Goal: Transaction & Acquisition: Purchase product/service

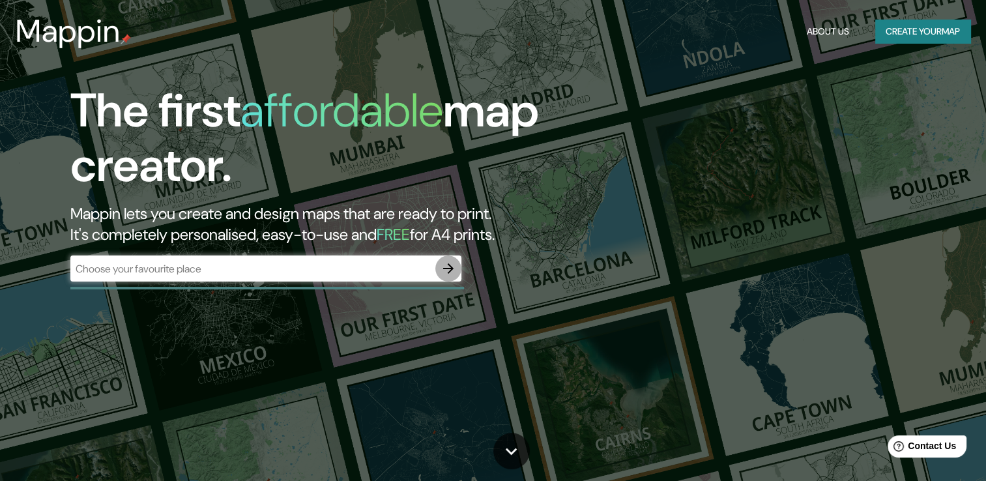
click at [453, 262] on icon "button" at bounding box center [448, 269] width 16 height 16
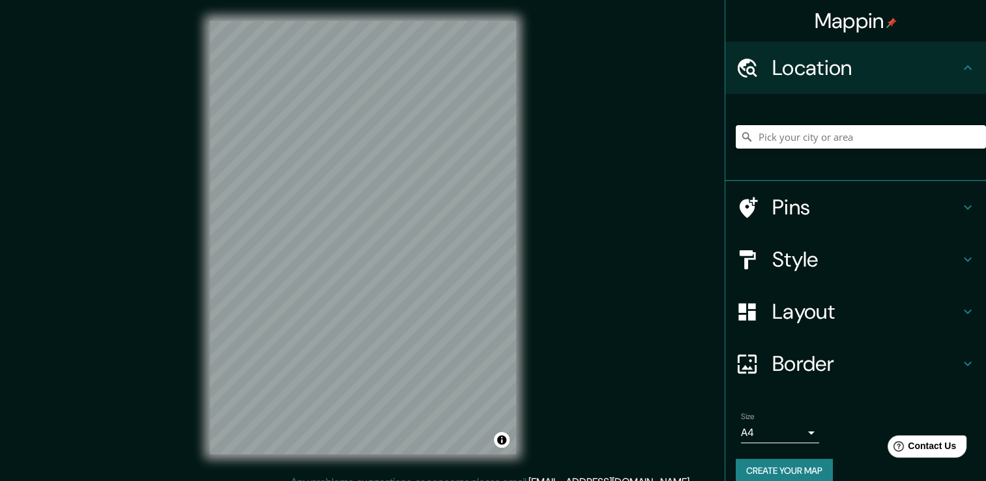
click at [782, 129] on input "Pick your city or area" at bounding box center [860, 136] width 250 height 23
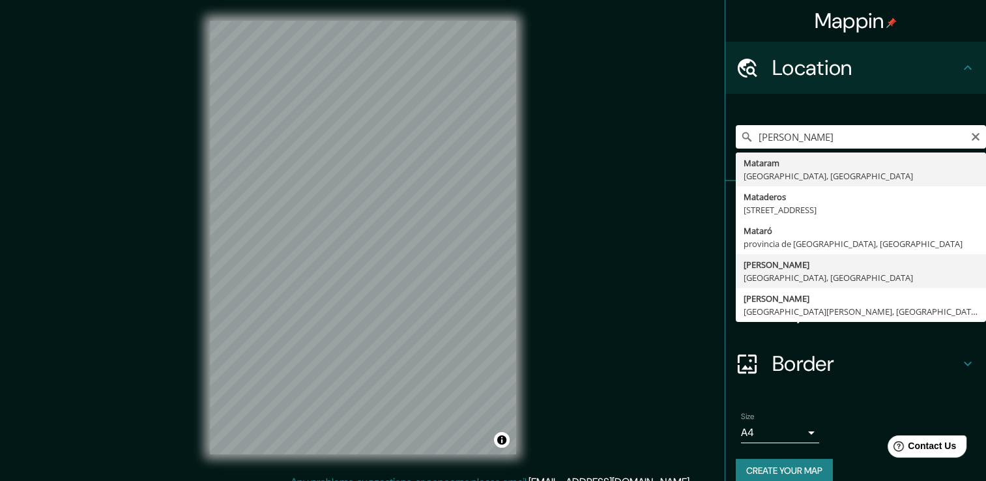
type input "Matamoros, Tamaulipas, México"
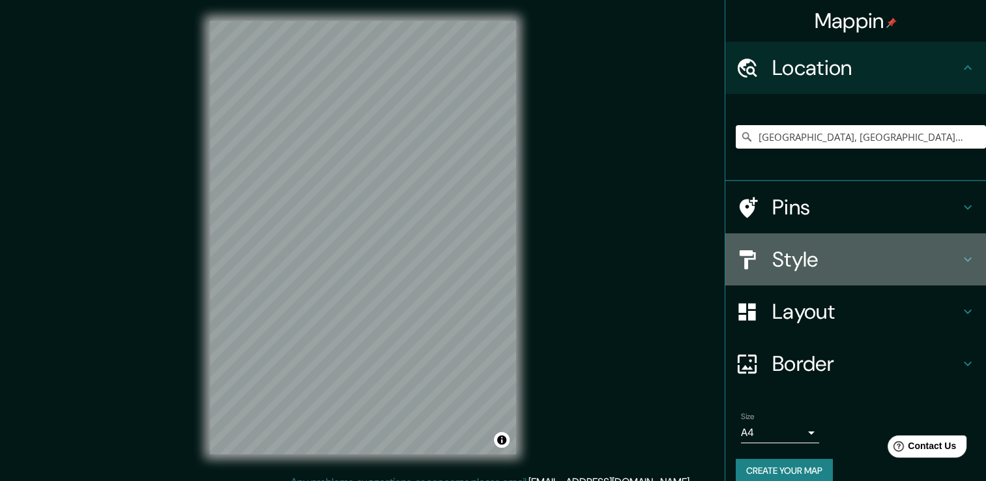
click at [851, 264] on h4 "Style" at bounding box center [866, 259] width 188 height 26
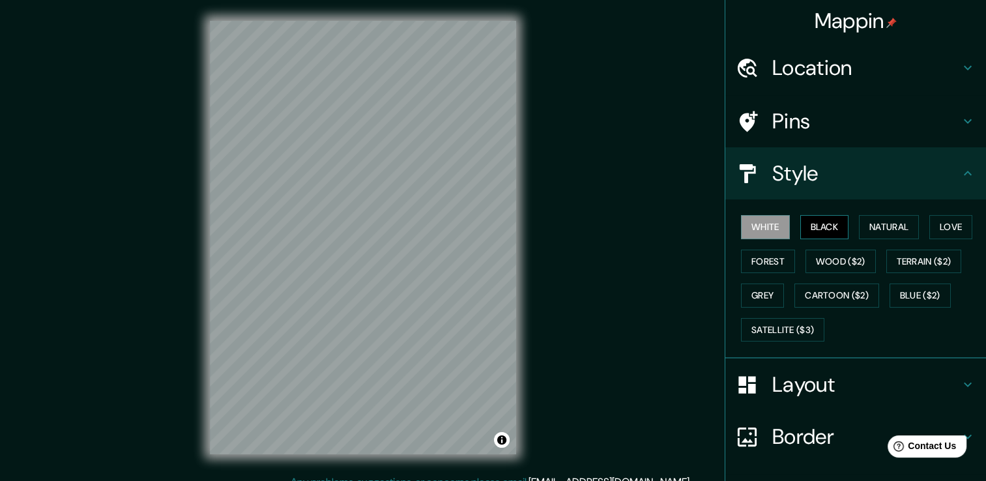
click at [809, 227] on button "Black" at bounding box center [824, 227] width 49 height 24
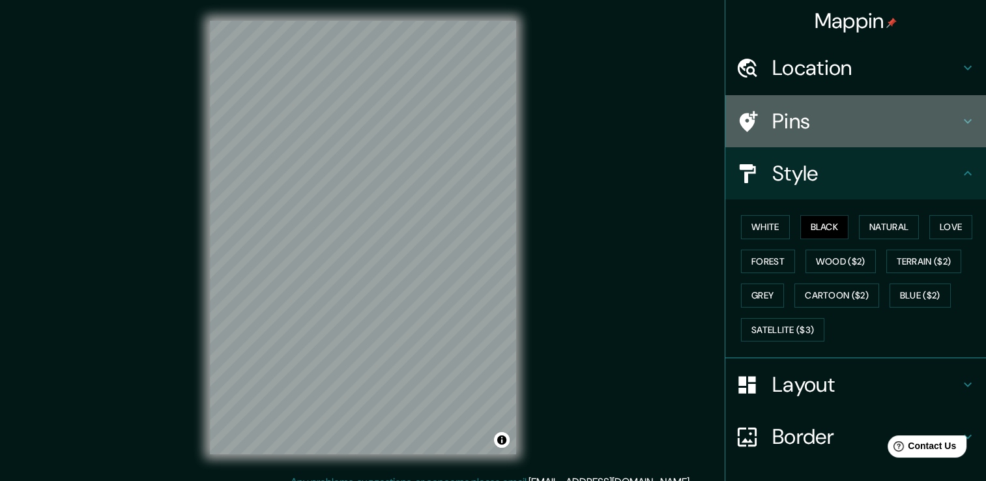
click at [870, 114] on h4 "Pins" at bounding box center [866, 121] width 188 height 26
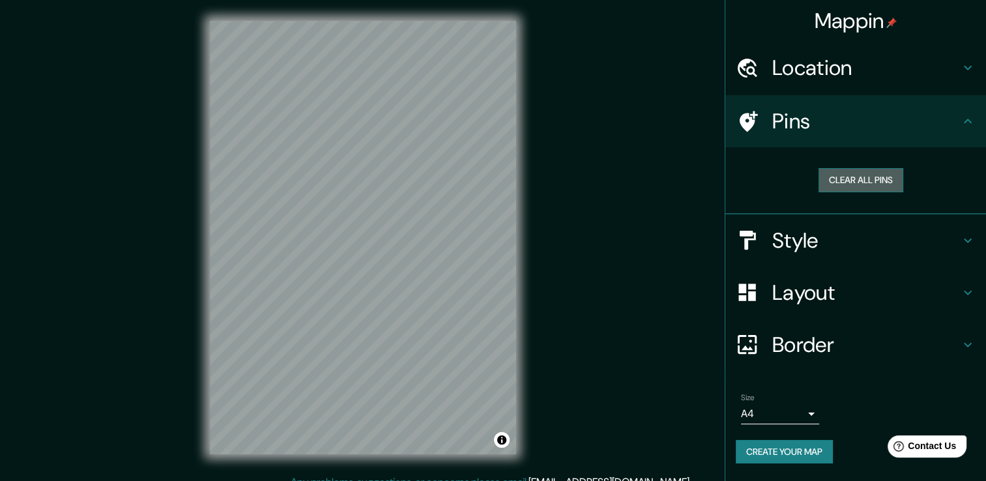
click at [858, 177] on button "Clear all pins" at bounding box center [860, 180] width 85 height 24
click at [591, 178] on div "Mappin Location Matamoros, Tamaulipas, México Pins Clear all pins Style Layout …" at bounding box center [493, 247] width 986 height 495
click at [976, 59] on div "Location" at bounding box center [855, 68] width 261 height 52
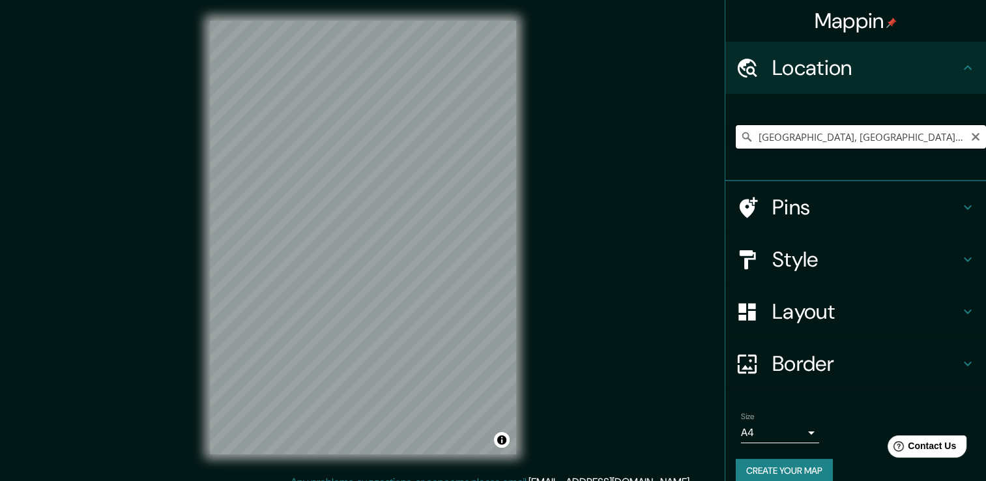
click at [972, 139] on input "Matamoros, Tamaulipas, México" at bounding box center [860, 136] width 250 height 23
click at [970, 130] on button "Clear" at bounding box center [975, 136] width 10 height 12
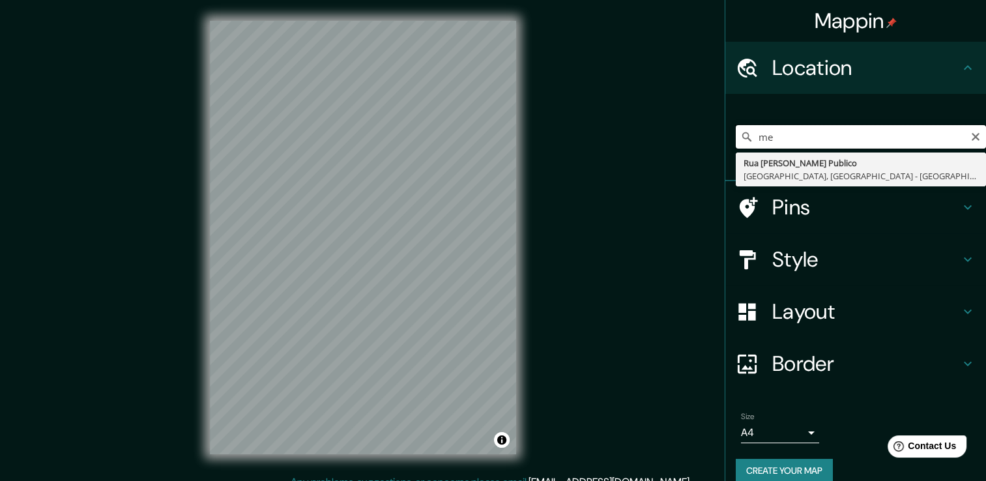
type input "m"
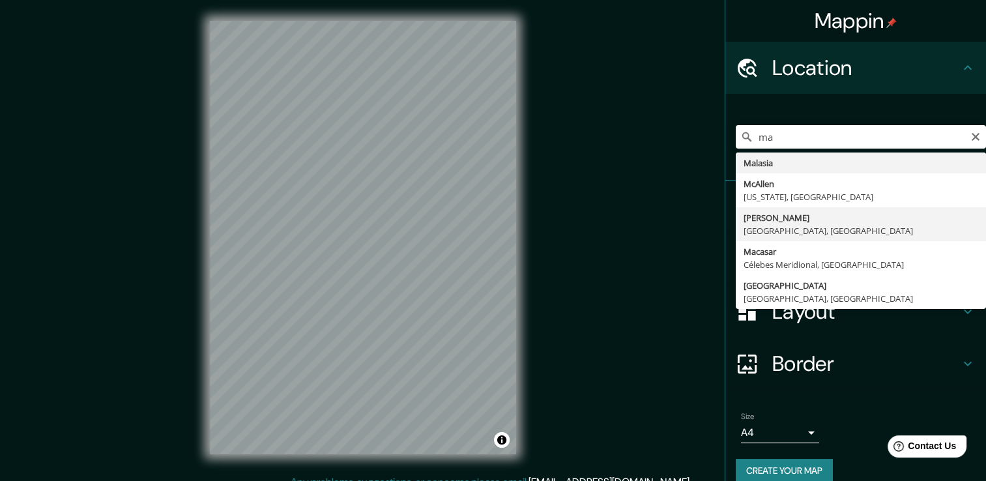
type input "Matamoros, Tamaulipas, México"
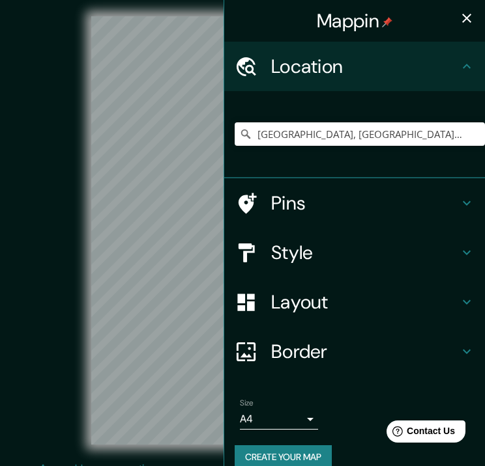
click at [459, 12] on icon "button" at bounding box center [467, 18] width 16 height 16
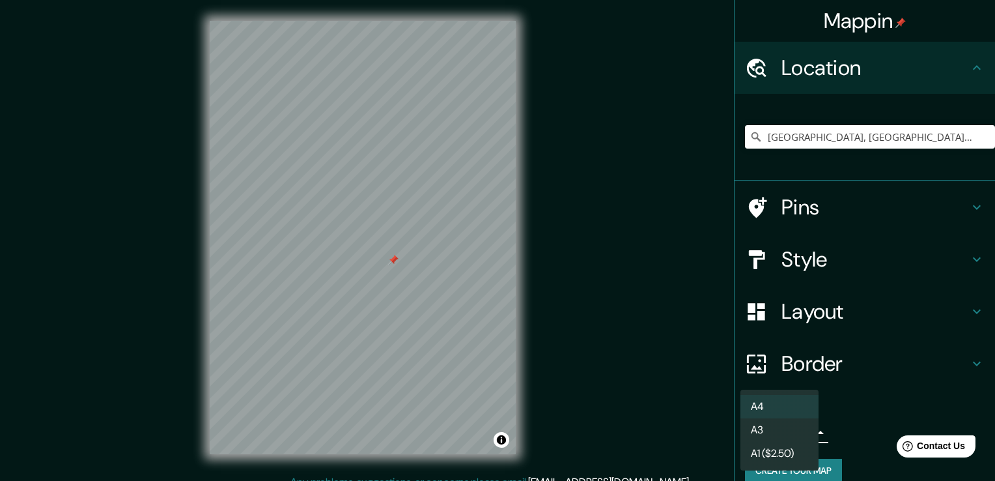
click at [785, 437] on body "Mappin Location Matamoros, Tamaulipas, México Pins Style Layout Border Choose a…" at bounding box center [497, 240] width 995 height 481
click at [858, 431] on div at bounding box center [497, 240] width 995 height 481
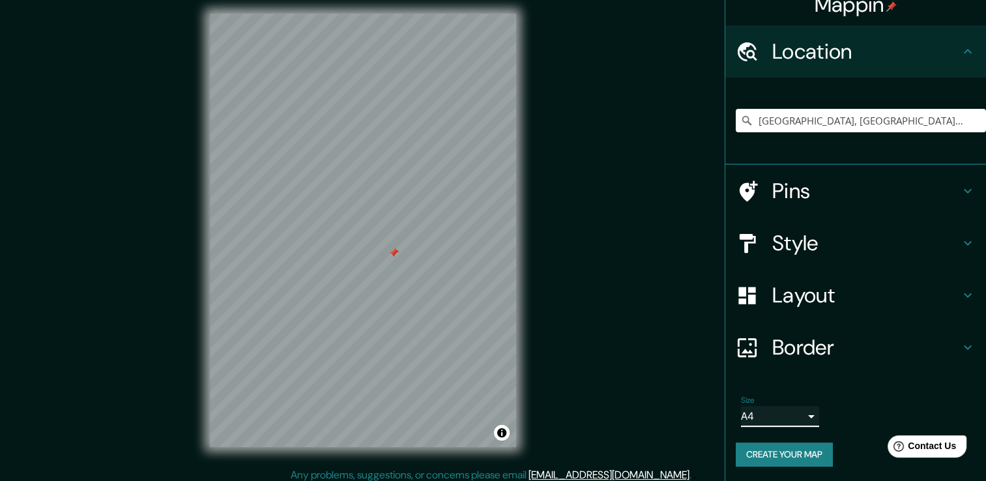
scroll to position [14, 0]
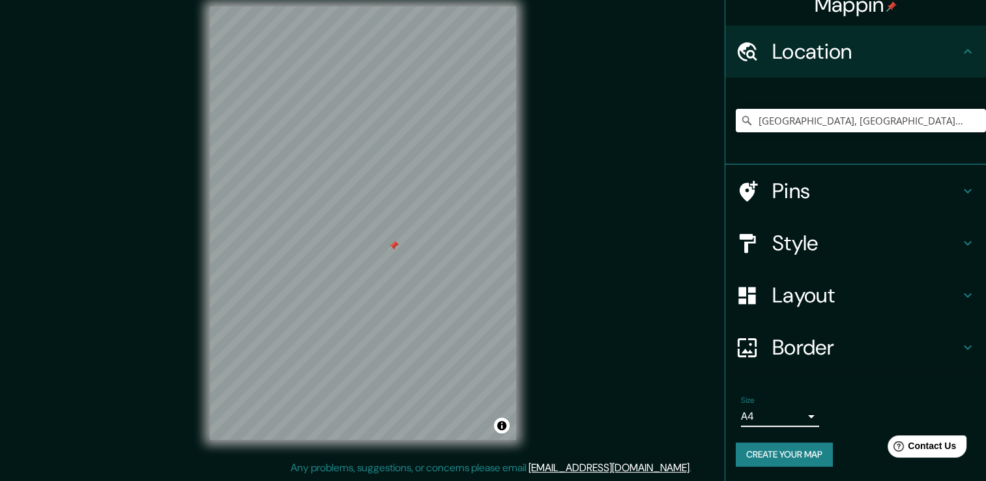
click at [780, 446] on button "Create your map" at bounding box center [783, 454] width 97 height 24
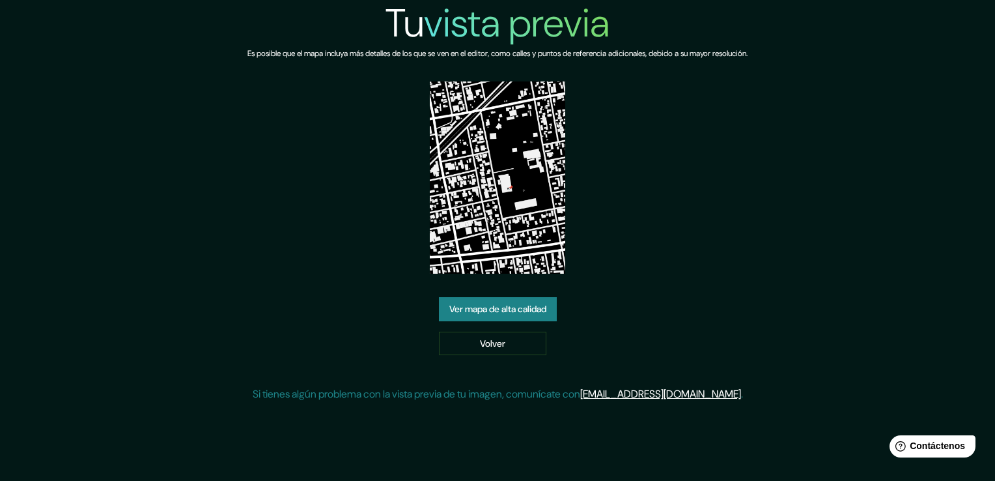
click at [518, 303] on font "Ver mapa de alta calidad" at bounding box center [497, 309] width 97 height 16
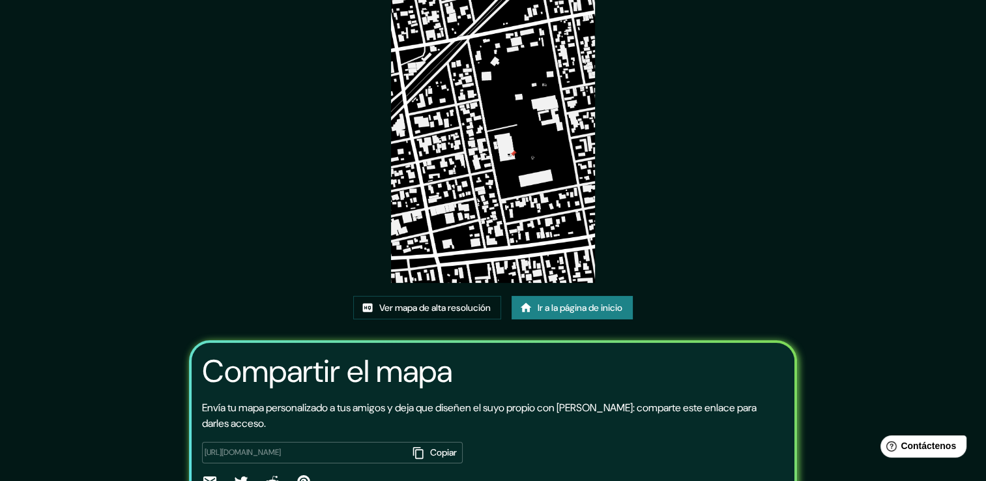
scroll to position [133, 0]
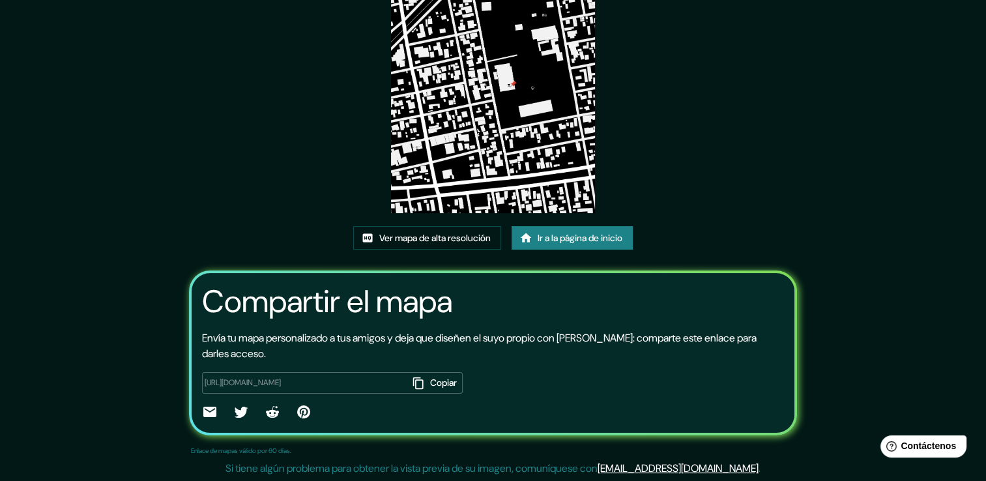
click at [481, 120] on img at bounding box center [493, 68] width 204 height 289
click at [504, 137] on img at bounding box center [493, 68] width 204 height 289
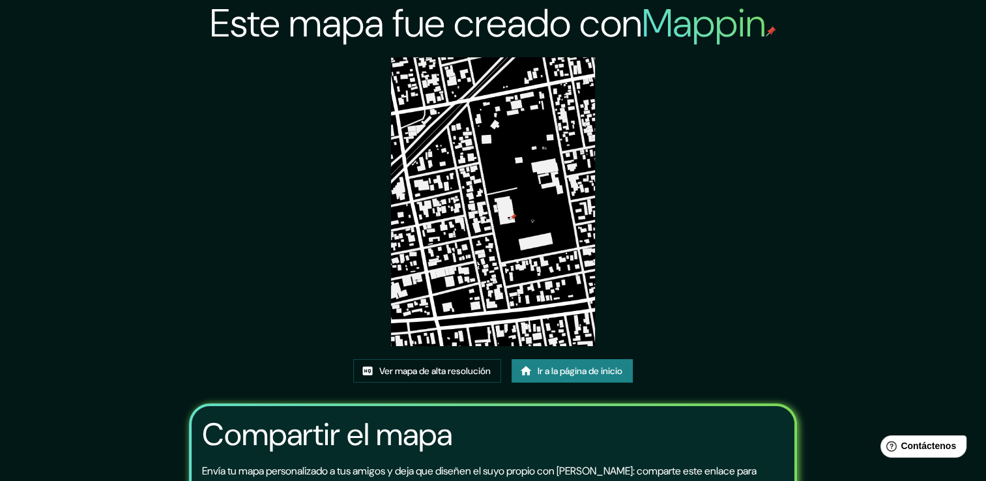
scroll to position [0, 0]
click at [425, 374] on font "Ver mapa de alta resolución" at bounding box center [434, 371] width 111 height 16
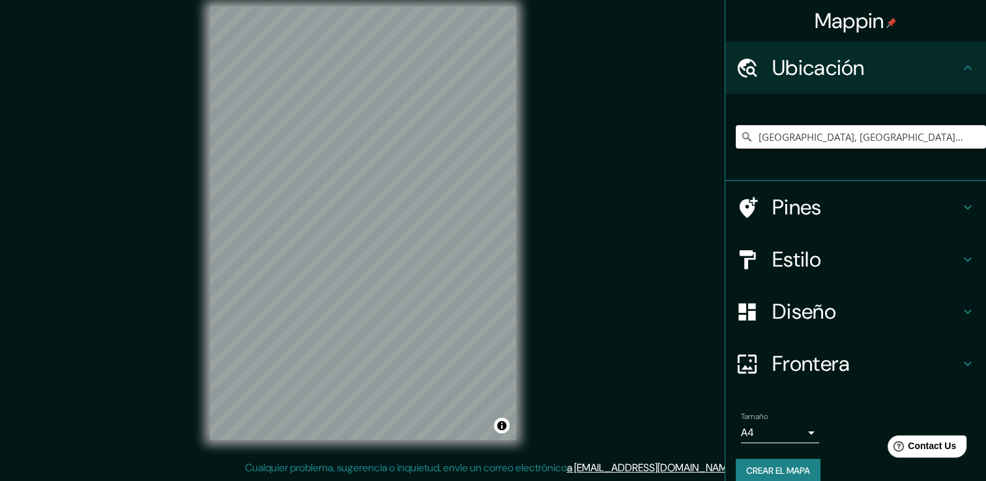
click at [945, 137] on input "[GEOGRAPHIC_DATA], [GEOGRAPHIC_DATA], [GEOGRAPHIC_DATA]" at bounding box center [860, 136] width 250 height 23
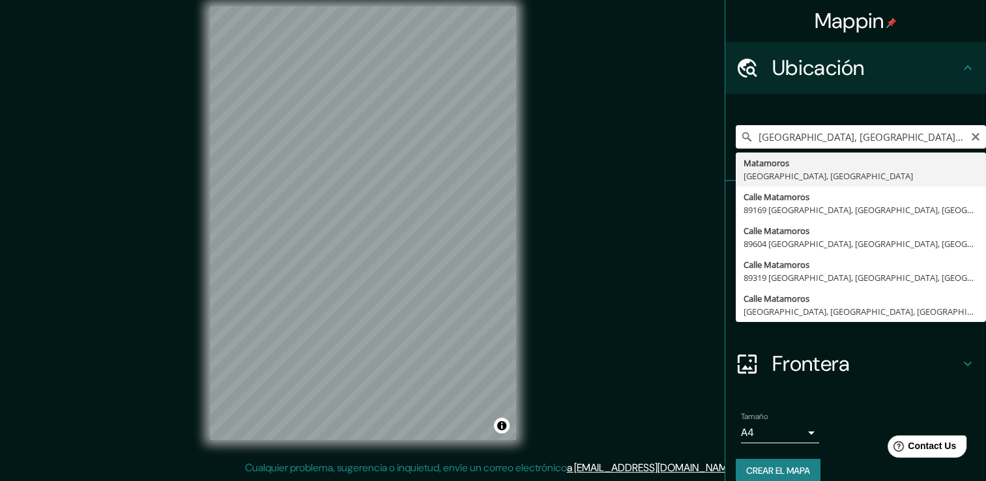
type input "[GEOGRAPHIC_DATA], [GEOGRAPHIC_DATA], [GEOGRAPHIC_DATA]"
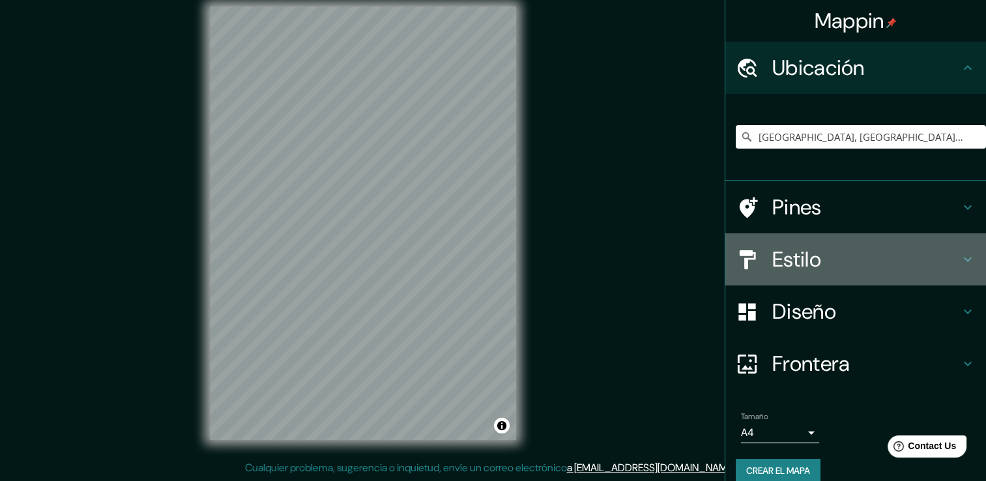
click at [839, 251] on h4 "Estilo" at bounding box center [866, 259] width 188 height 26
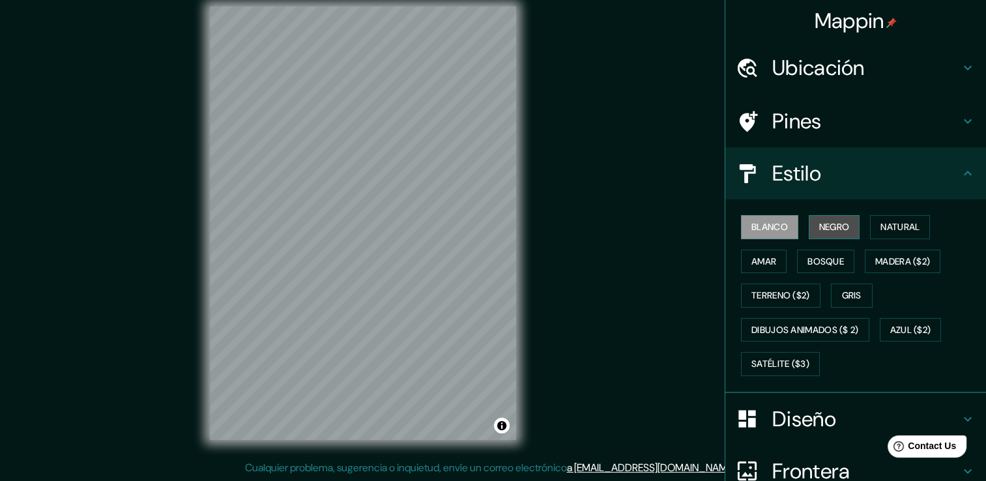
click at [819, 220] on font "Negro" at bounding box center [834, 227] width 31 height 16
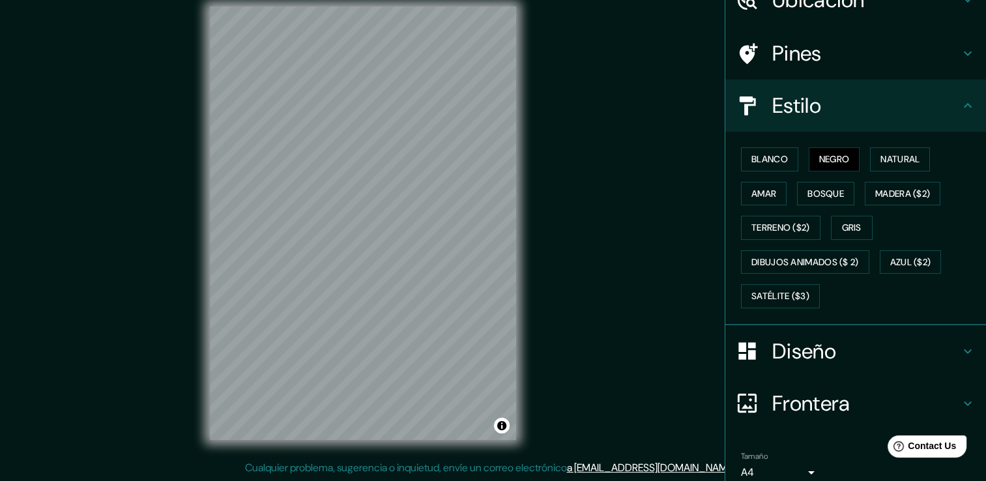
scroll to position [122, 0]
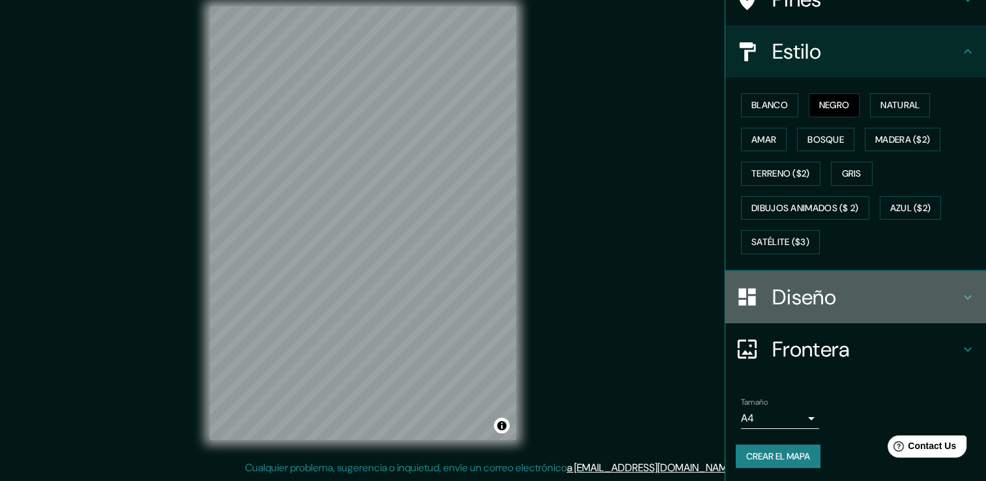
click at [837, 294] on h4 "Diseño" at bounding box center [866, 297] width 188 height 26
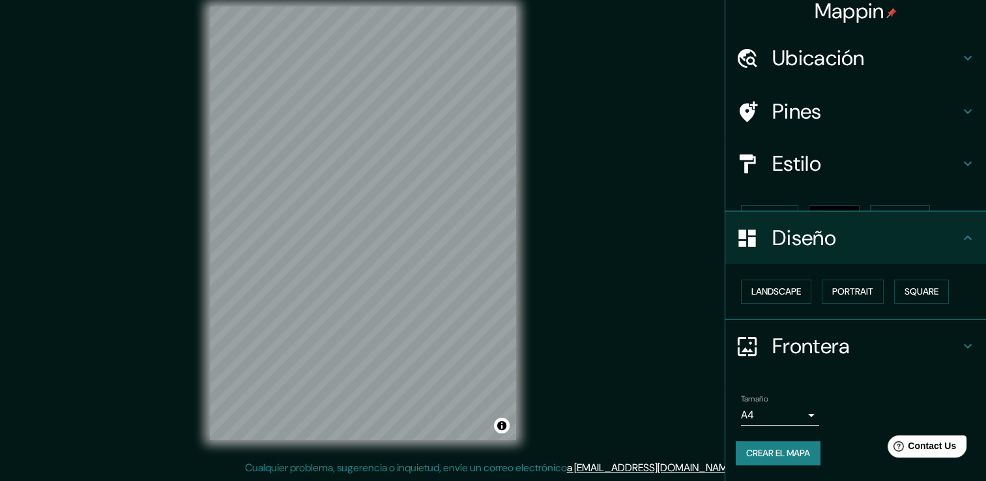
scroll to position [0, 0]
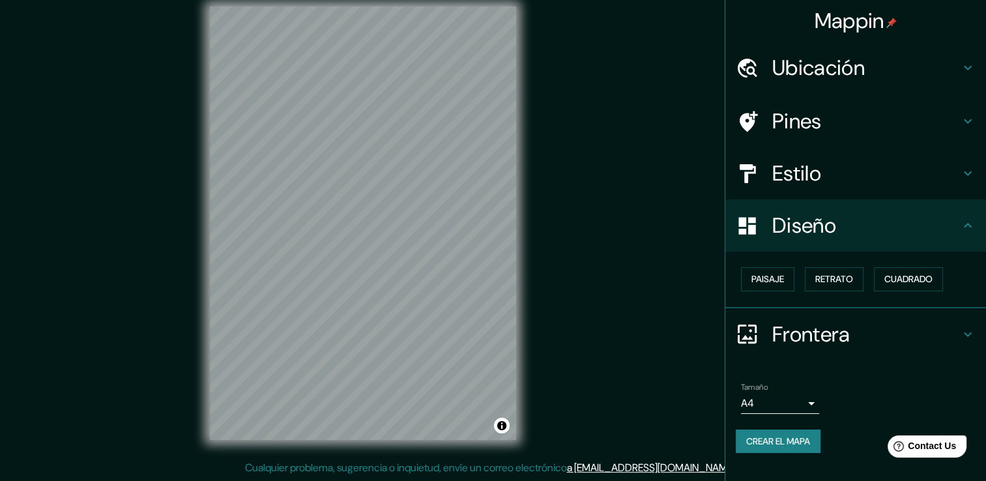
click at [865, 211] on div "Diseño" at bounding box center [855, 225] width 261 height 52
click at [852, 169] on h4 "Estilo" at bounding box center [866, 173] width 188 height 26
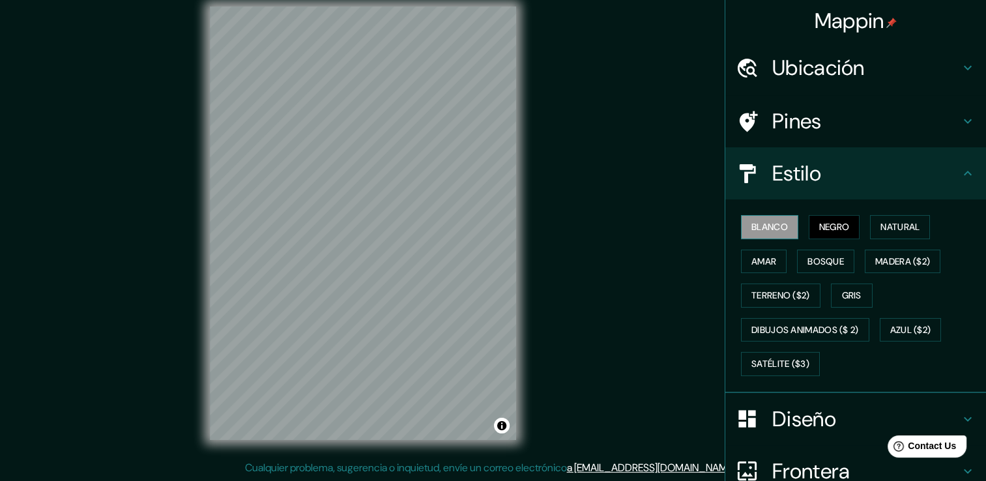
click at [775, 230] on font "Blanco" at bounding box center [769, 227] width 36 height 16
click at [823, 227] on font "Negro" at bounding box center [834, 227] width 31 height 16
click at [751, 265] on font "Amar" at bounding box center [763, 261] width 25 height 16
click at [808, 226] on button "Negro" at bounding box center [833, 227] width 51 height 24
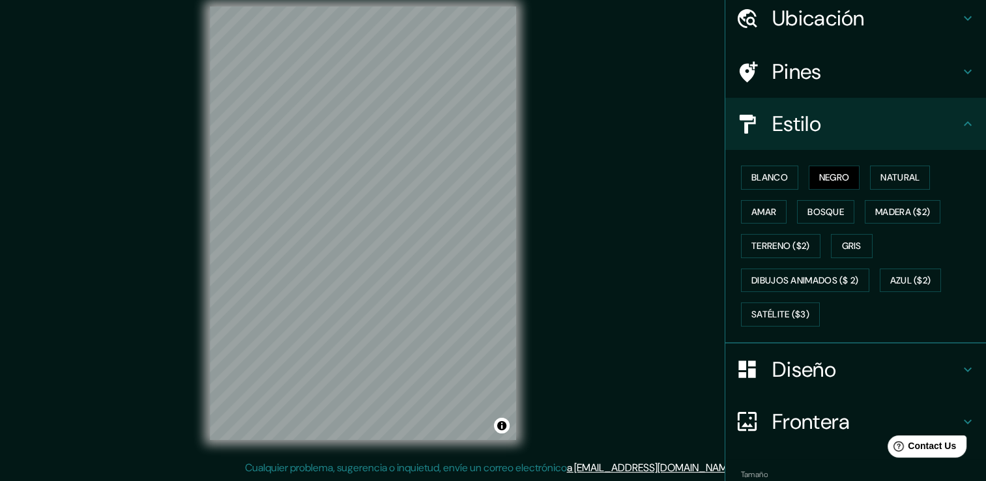
scroll to position [122, 0]
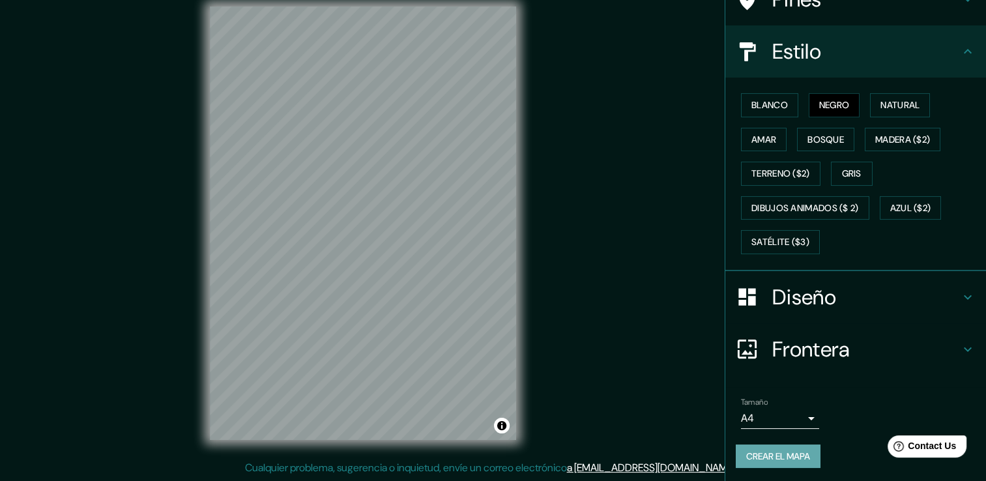
click at [784, 451] on font "Crear el mapa" at bounding box center [778, 456] width 64 height 16
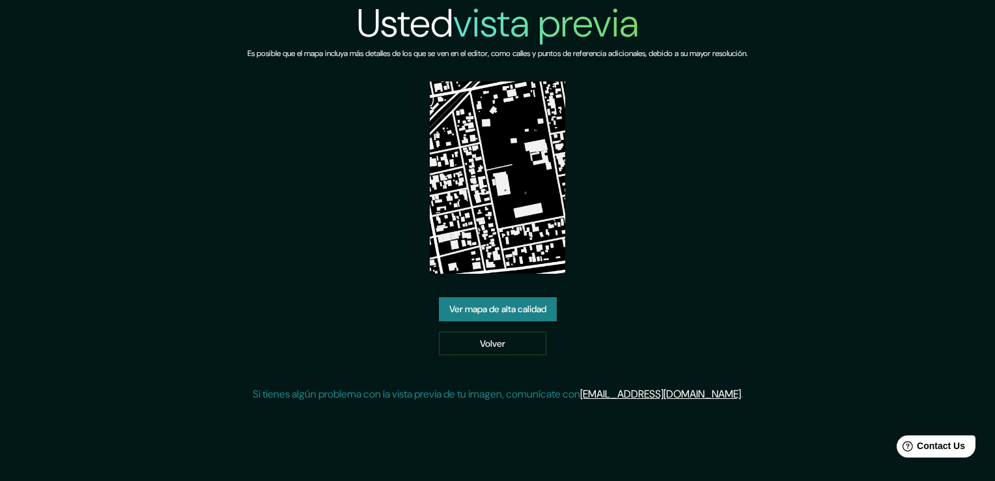
click at [470, 301] on link "Ver mapa de alta calidad" at bounding box center [498, 309] width 118 height 24
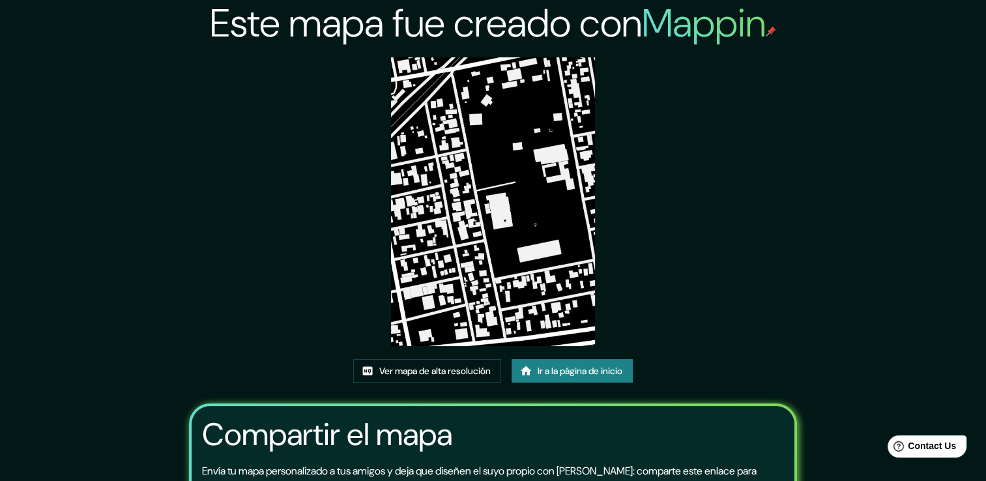
click at [492, 147] on img at bounding box center [493, 201] width 204 height 289
click at [521, 195] on img at bounding box center [493, 201] width 204 height 289
click at [454, 370] on font "Ver mapa de alta resolución" at bounding box center [434, 371] width 111 height 16
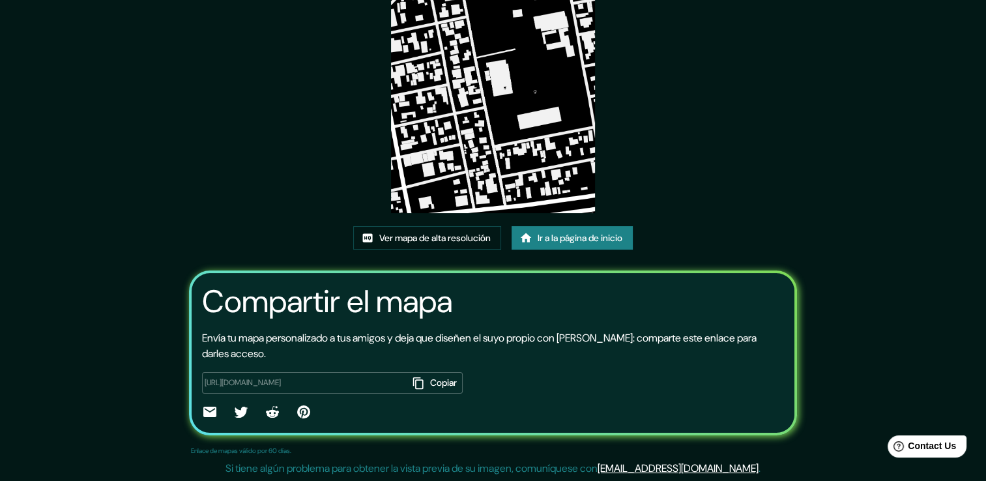
click at [433, 380] on font "Copiar" at bounding box center [443, 383] width 27 height 16
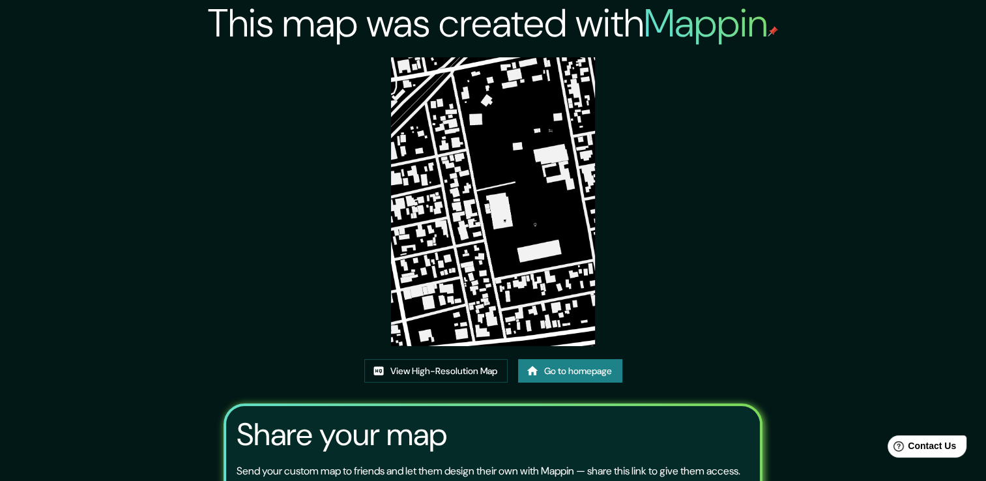
click at [452, 257] on img at bounding box center [493, 201] width 204 height 289
click at [463, 246] on img at bounding box center [493, 201] width 204 height 289
click at [430, 375] on link "View High-Resolution Map" at bounding box center [435, 371] width 143 height 24
click at [610, 376] on link "Go to homepage" at bounding box center [570, 371] width 104 height 24
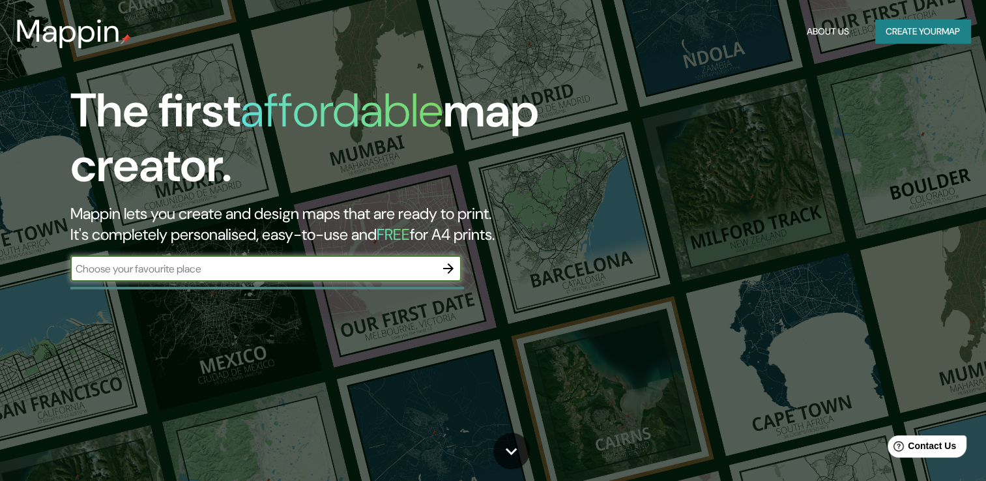
click at [447, 272] on icon "button" at bounding box center [448, 269] width 16 height 16
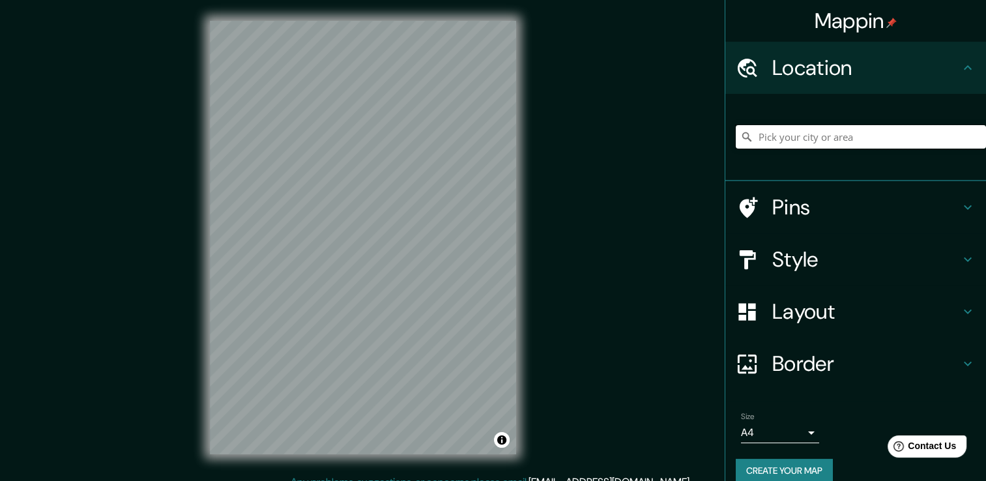
click at [810, 137] on input "Pick your city or area" at bounding box center [860, 136] width 250 height 23
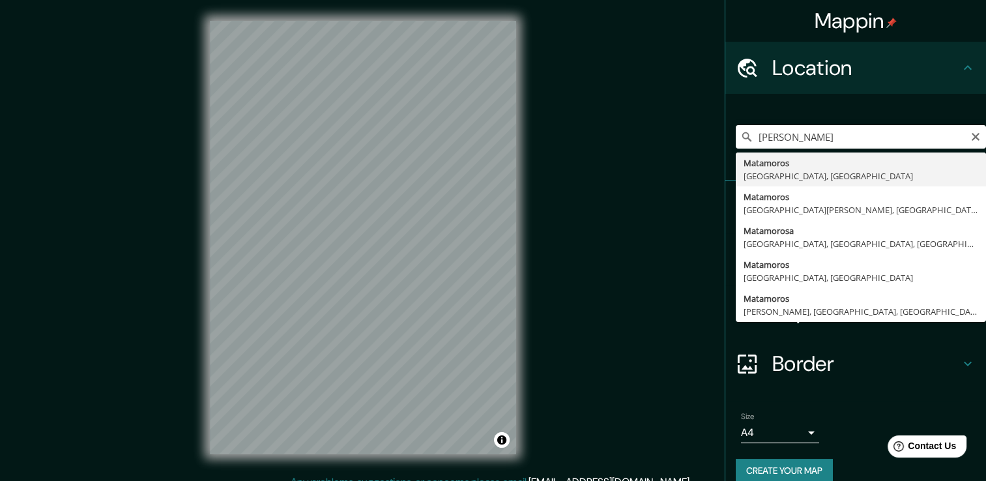
type input "Matamoros, Tamaulipas, México"
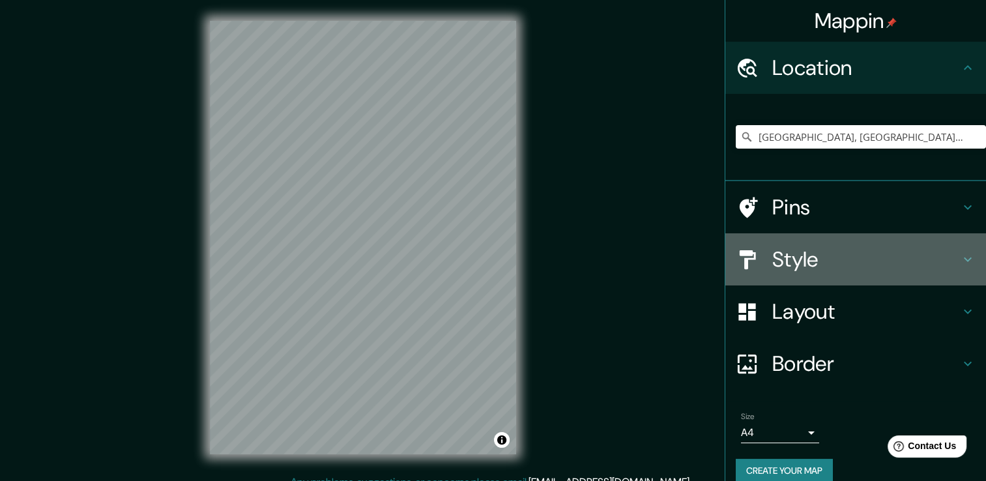
click at [858, 268] on h4 "Style" at bounding box center [866, 259] width 188 height 26
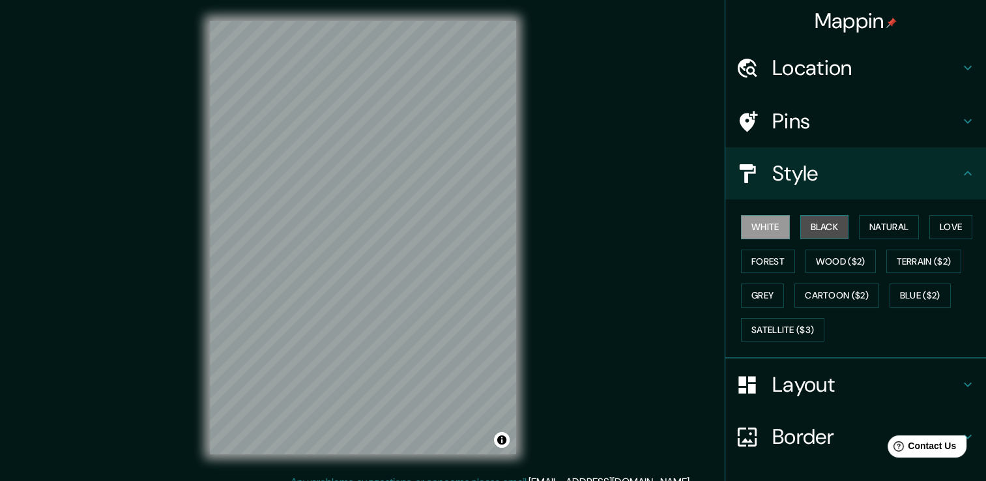
click at [806, 223] on button "Black" at bounding box center [824, 227] width 49 height 24
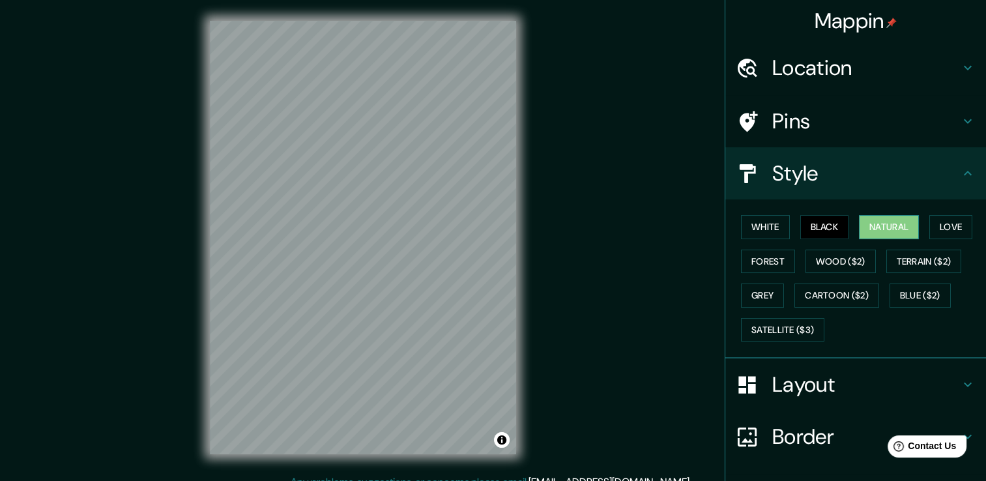
click at [862, 223] on button "Natural" at bounding box center [888, 227] width 60 height 24
click at [813, 225] on button "Black" at bounding box center [824, 227] width 49 height 24
click at [500, 441] on button "Toggle attribution" at bounding box center [502, 440] width 16 height 16
click at [646, 403] on div "Mappin Location Matamoros, Tamaulipas, México Pins Style White Black Natural Lo…" at bounding box center [493, 247] width 986 height 495
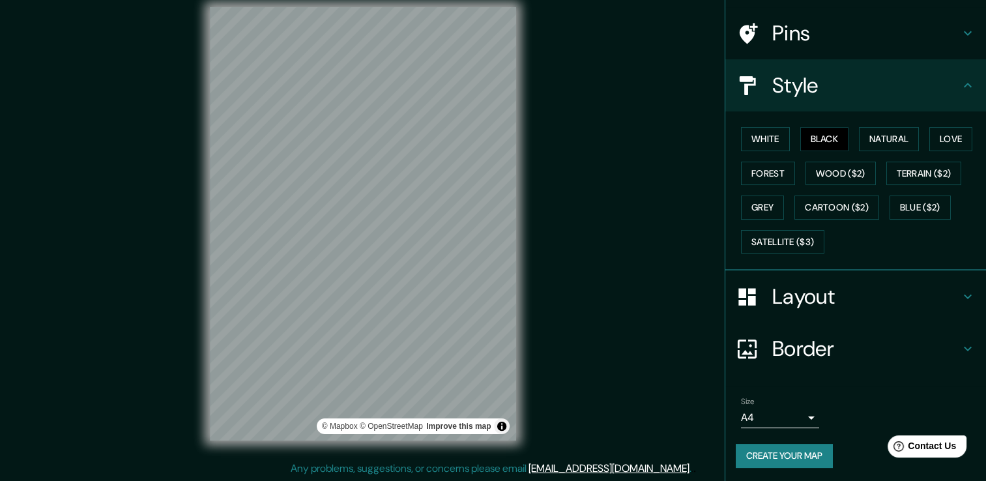
scroll to position [14, 0]
click at [749, 134] on button "White" at bounding box center [765, 139] width 49 height 24
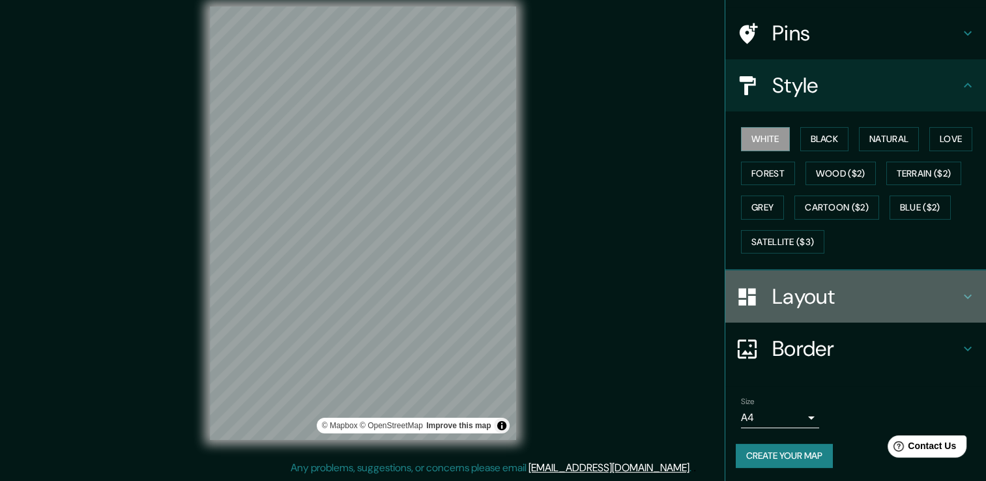
click at [812, 283] on h4 "Layout" at bounding box center [866, 296] width 188 height 26
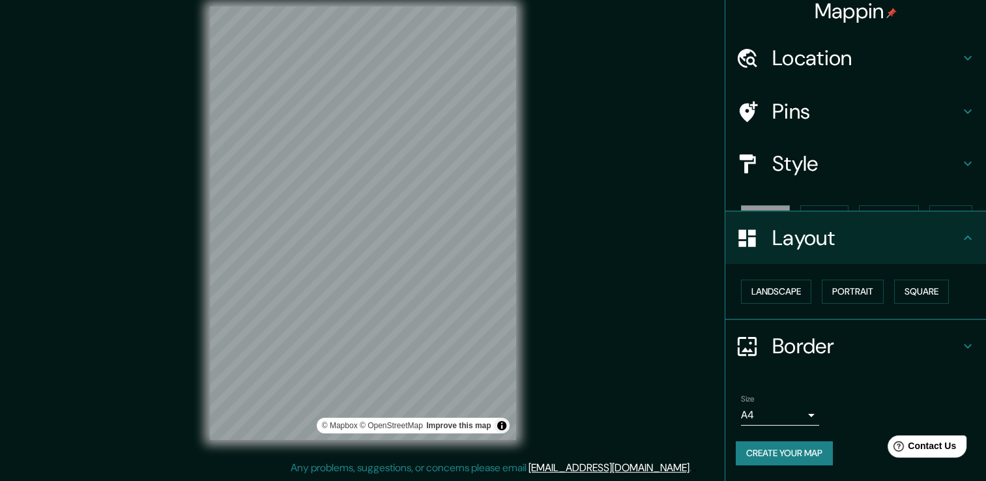
scroll to position [0, 0]
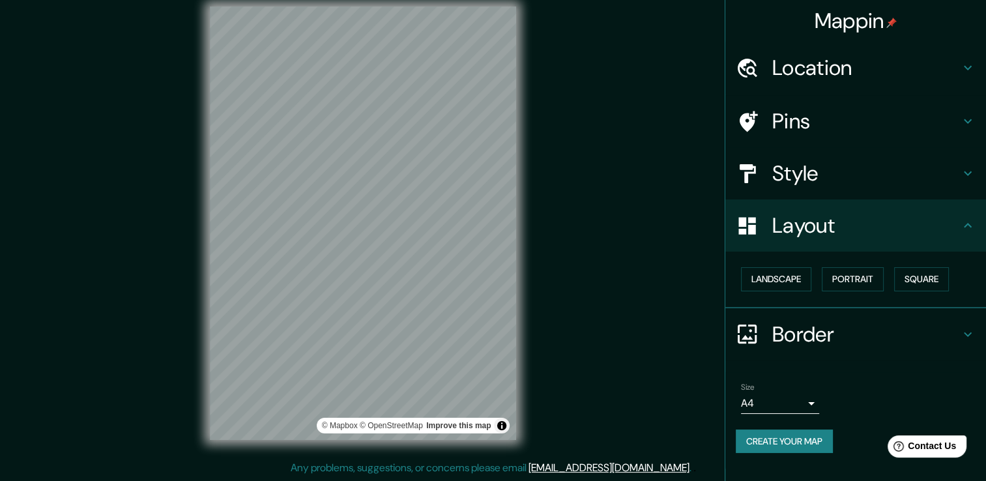
click at [954, 270] on div "Landscape Portrait Square" at bounding box center [860, 279] width 250 height 35
click at [946, 270] on button "Square" at bounding box center [921, 279] width 55 height 24
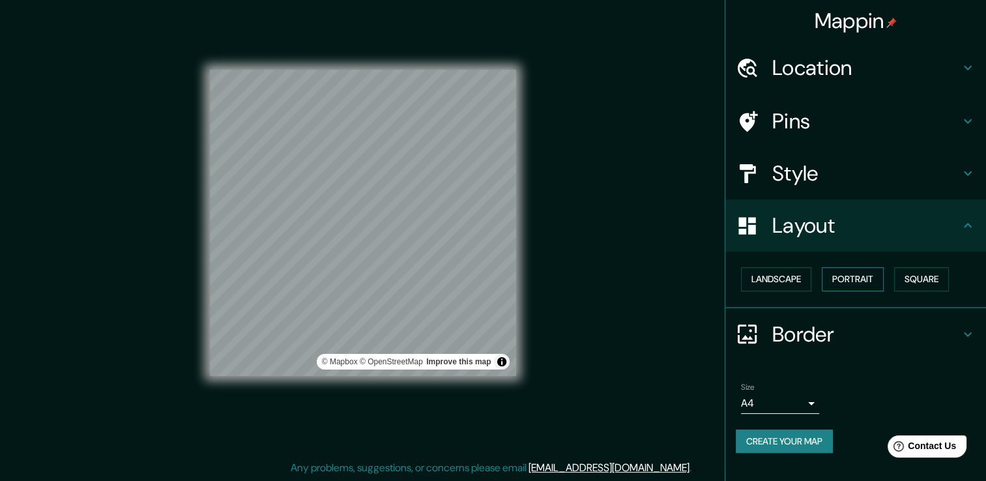
click at [855, 281] on button "Portrait" at bounding box center [852, 279] width 62 height 24
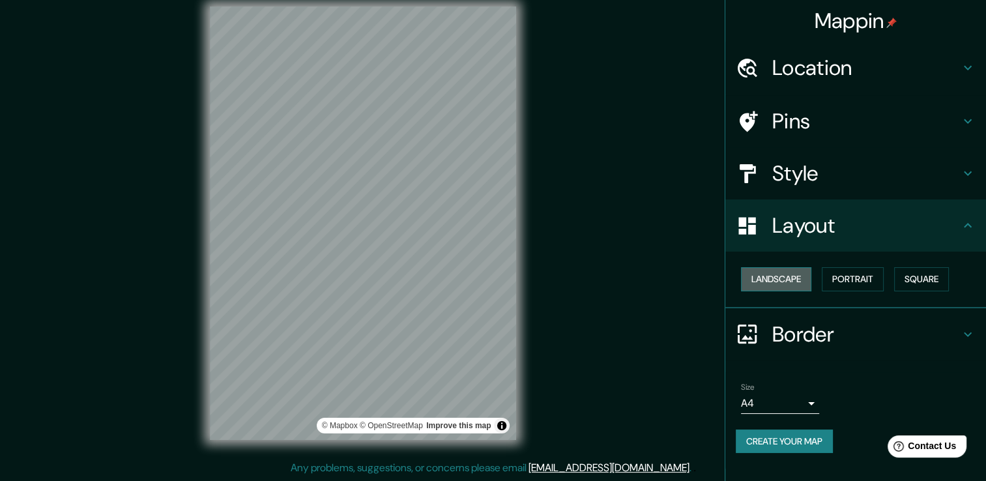
click at [808, 283] on button "Landscape" at bounding box center [776, 279] width 70 height 24
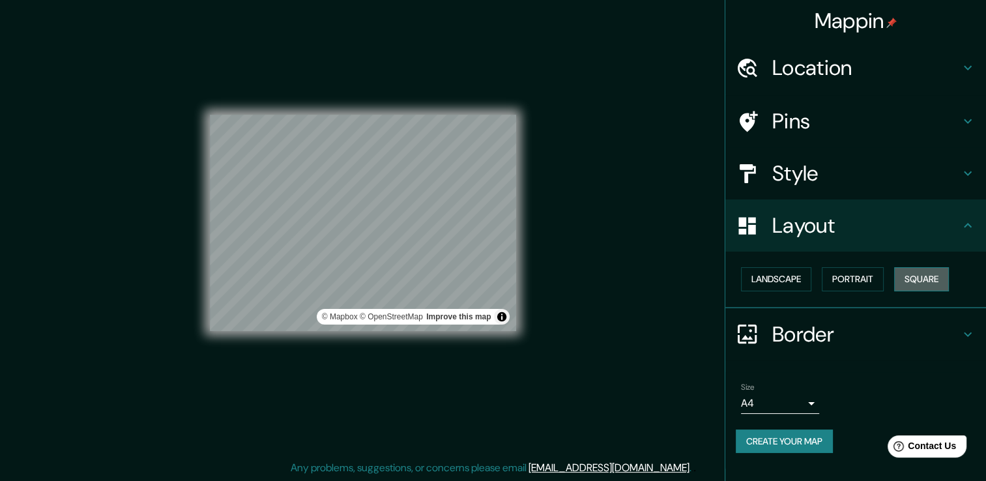
click at [907, 275] on button "Square" at bounding box center [921, 279] width 55 height 24
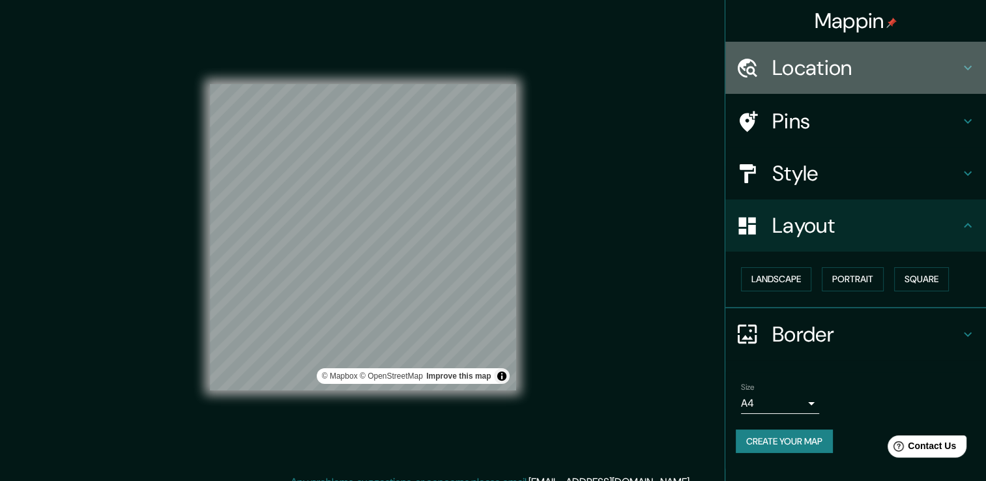
click at [869, 72] on h4 "Location" at bounding box center [866, 68] width 188 height 26
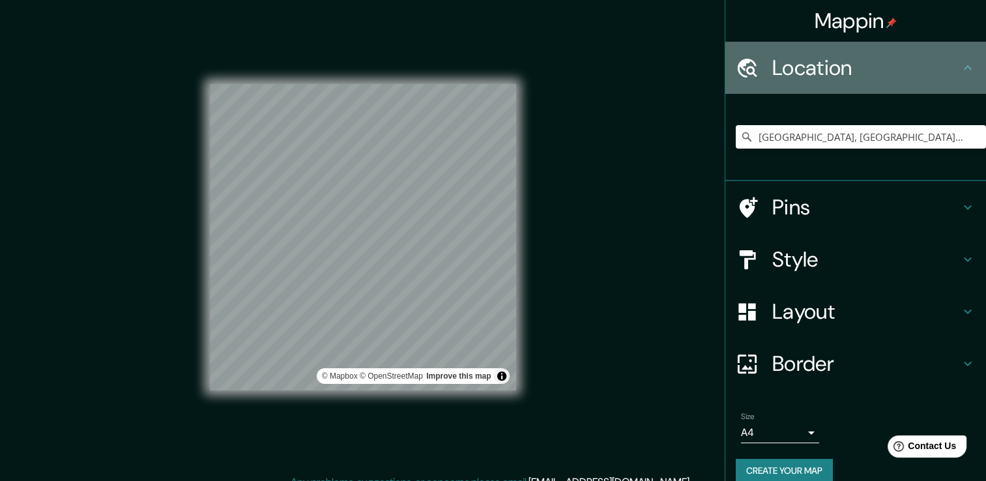
click at [862, 70] on h4 "Location" at bounding box center [866, 68] width 188 height 26
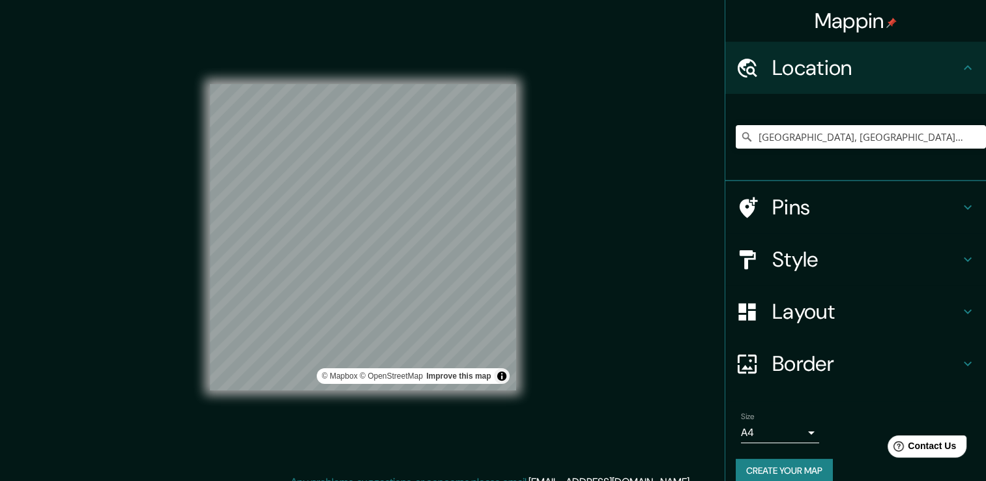
click at [935, 307] on h4 "Layout" at bounding box center [866, 311] width 188 height 26
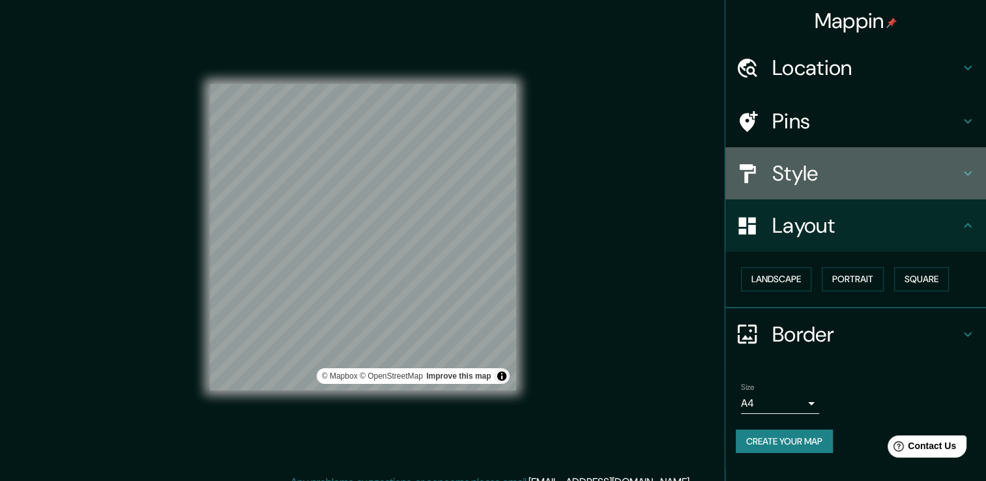
click at [870, 184] on h4 "Style" at bounding box center [866, 173] width 188 height 26
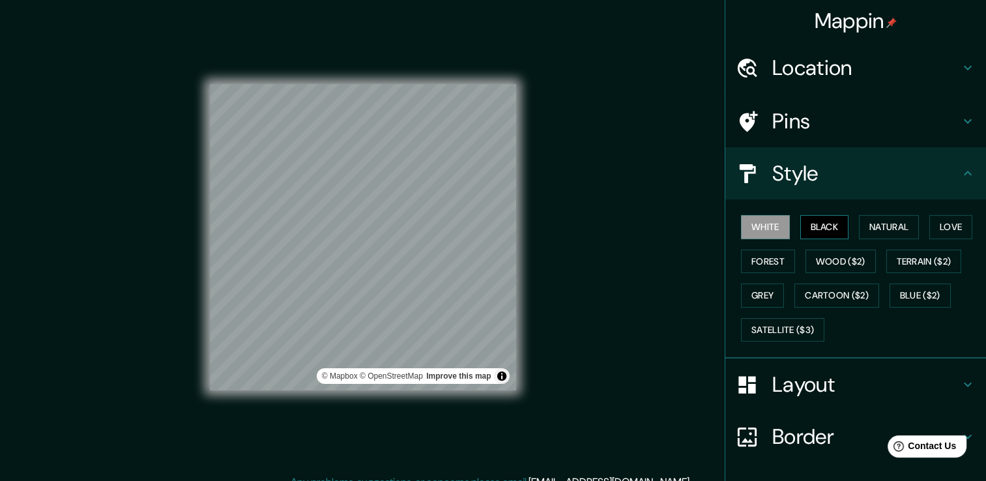
click at [828, 228] on button "Black" at bounding box center [824, 227] width 49 height 24
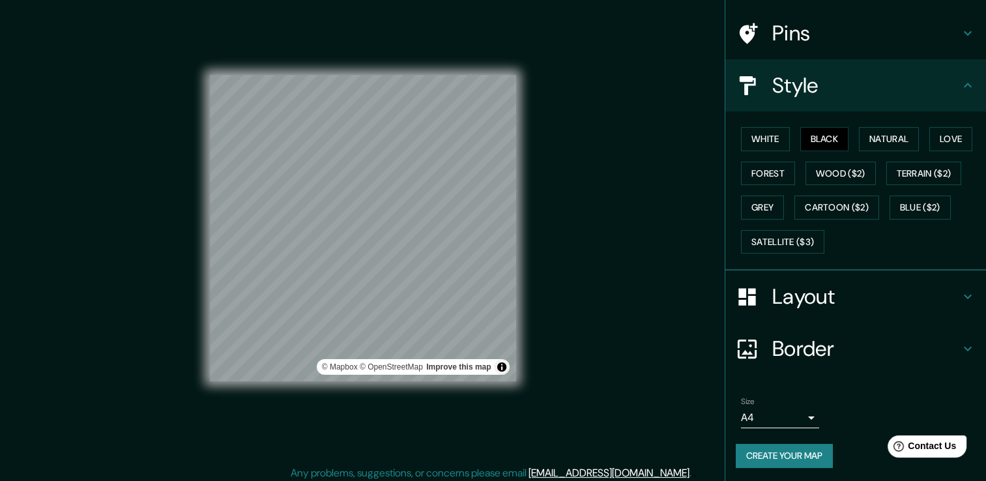
scroll to position [14, 0]
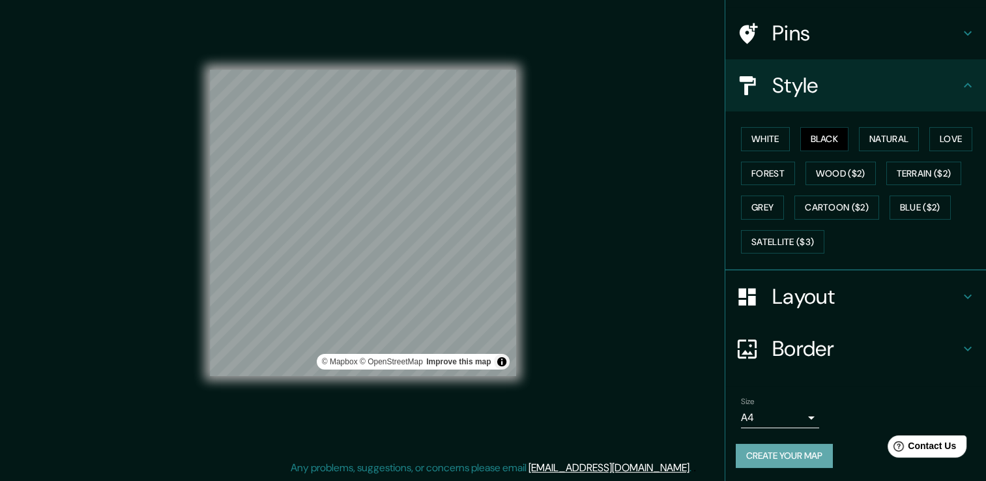
click at [750, 447] on button "Create your map" at bounding box center [783, 456] width 97 height 24
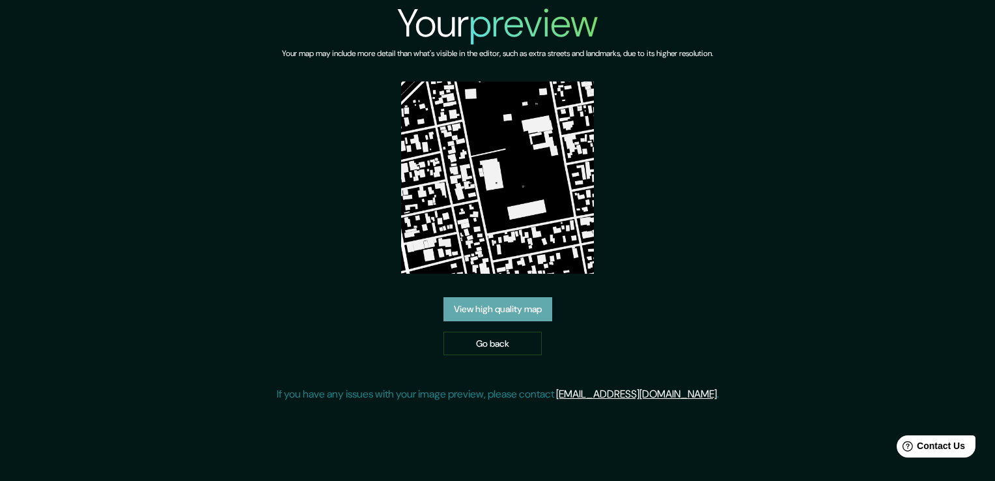
click at [528, 313] on link "View high quality map" at bounding box center [498, 309] width 109 height 24
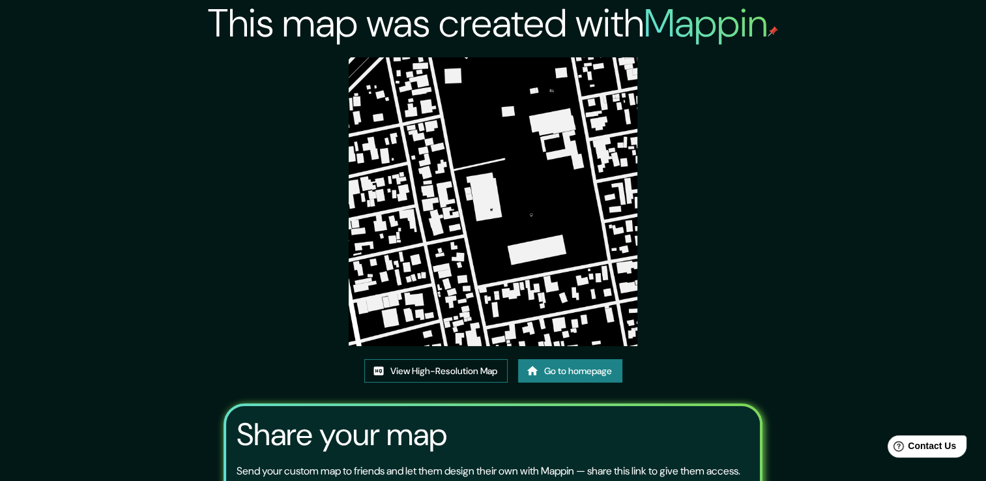
click at [445, 371] on link "View High-Resolution Map" at bounding box center [435, 371] width 143 height 24
